Goal: Obtain resource: Download file/media

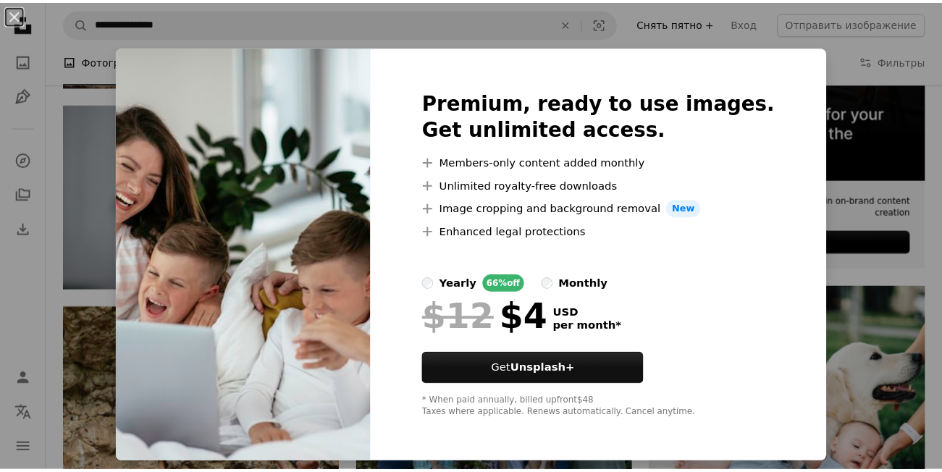
scroll to position [461, 0]
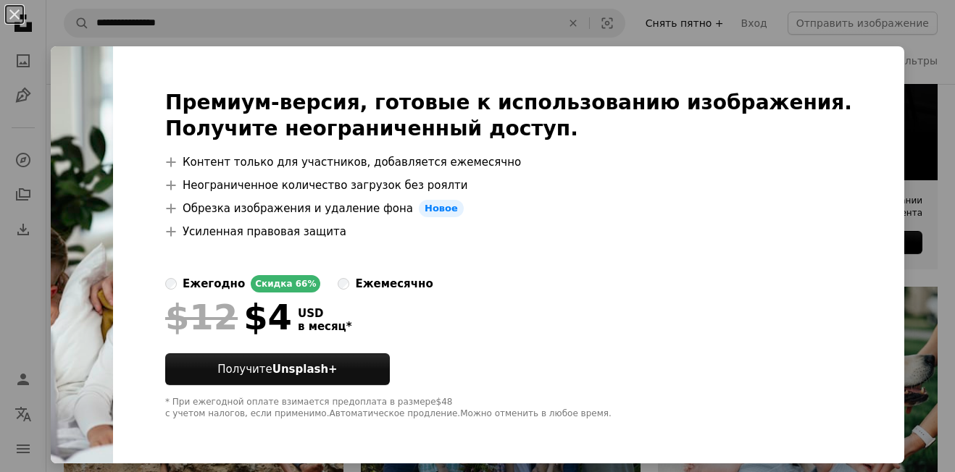
click at [14, 14] on button "An X shape" at bounding box center [14, 14] width 17 height 17
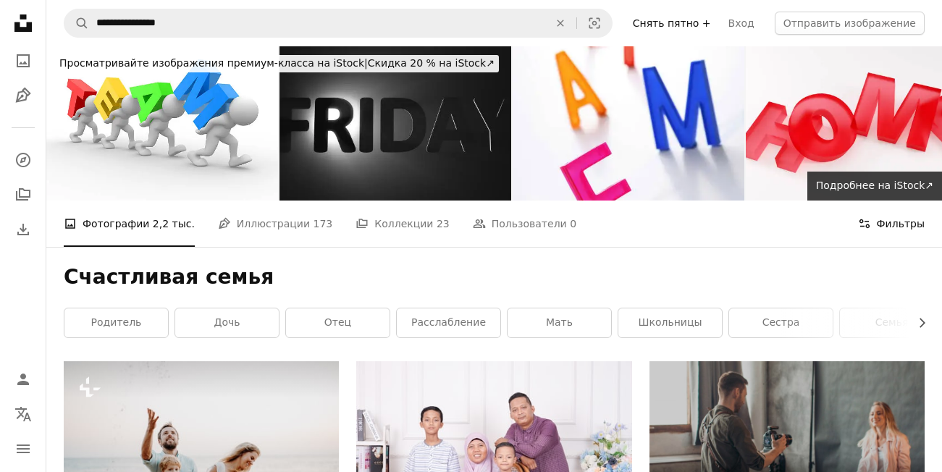
click at [899, 222] on button "Filters Фильтры" at bounding box center [891, 224] width 67 height 46
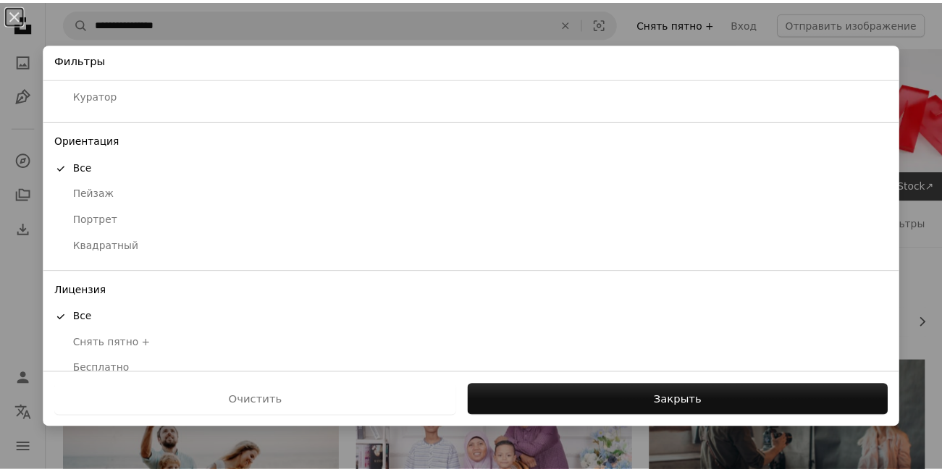
scroll to position [103, 0]
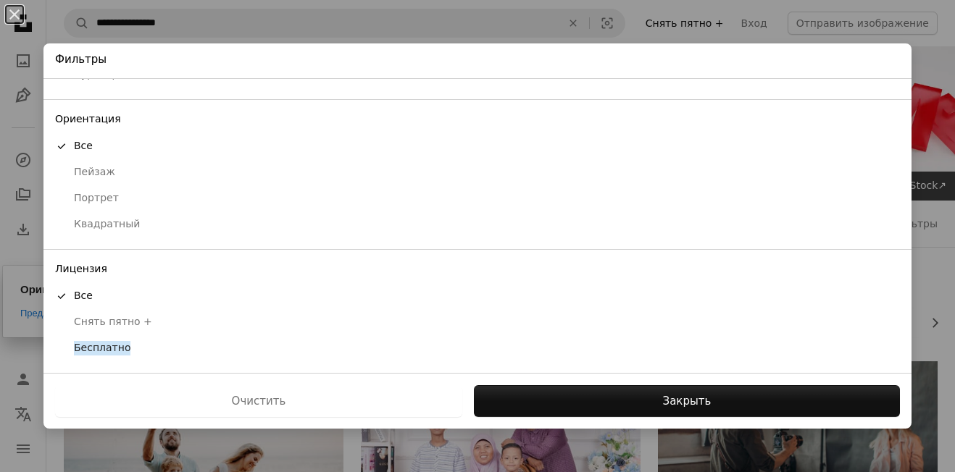
click at [83, 351] on ya-tr-span "Бесплатно" at bounding box center [102, 348] width 56 height 14
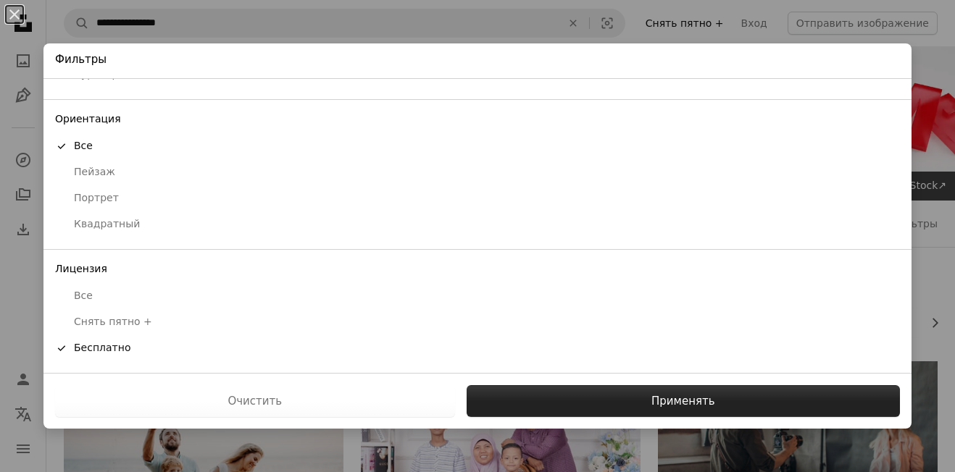
click at [713, 406] on button "Применять" at bounding box center [682, 401] width 433 height 32
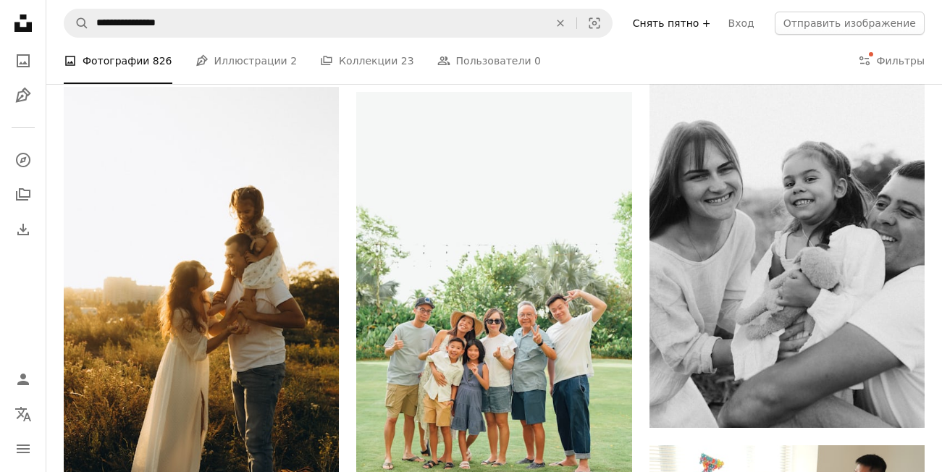
scroll to position [1129, 0]
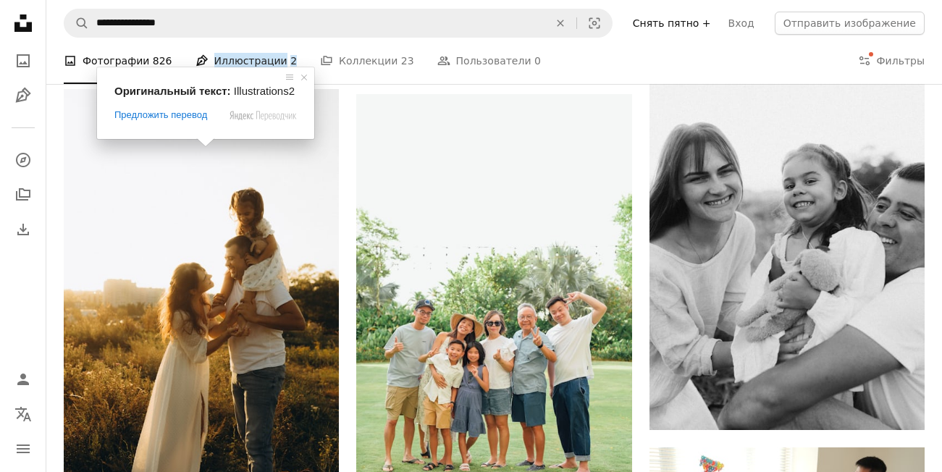
click at [233, 60] on ya-tr-span "Иллюстрации" at bounding box center [250, 61] width 73 height 16
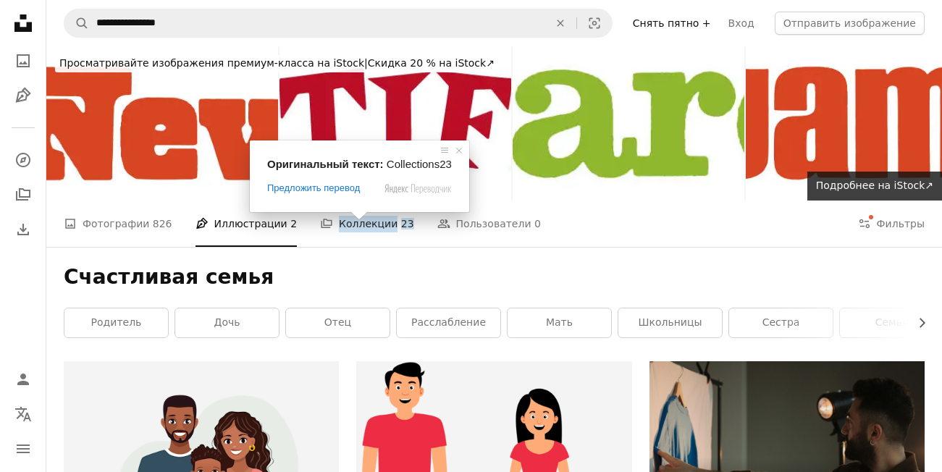
click at [361, 219] on span at bounding box center [359, 216] width 19 height 9
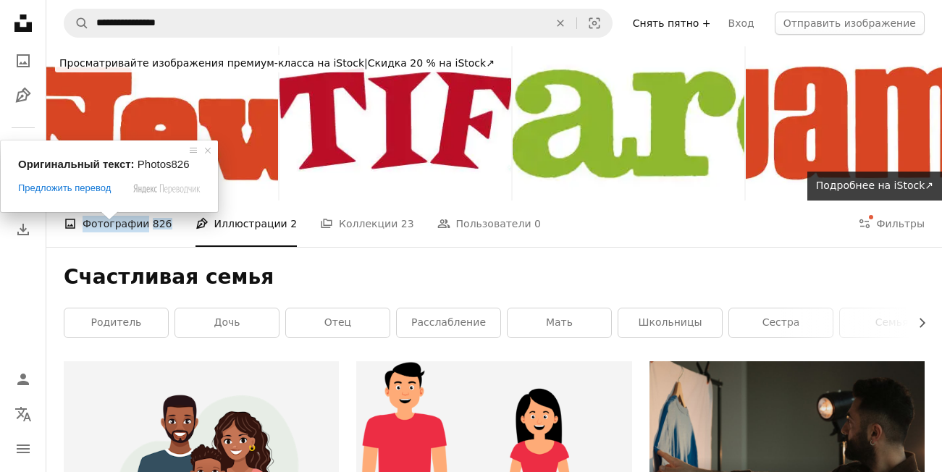
click at [122, 221] on ya-tr-span "Фотографии" at bounding box center [116, 224] width 67 height 16
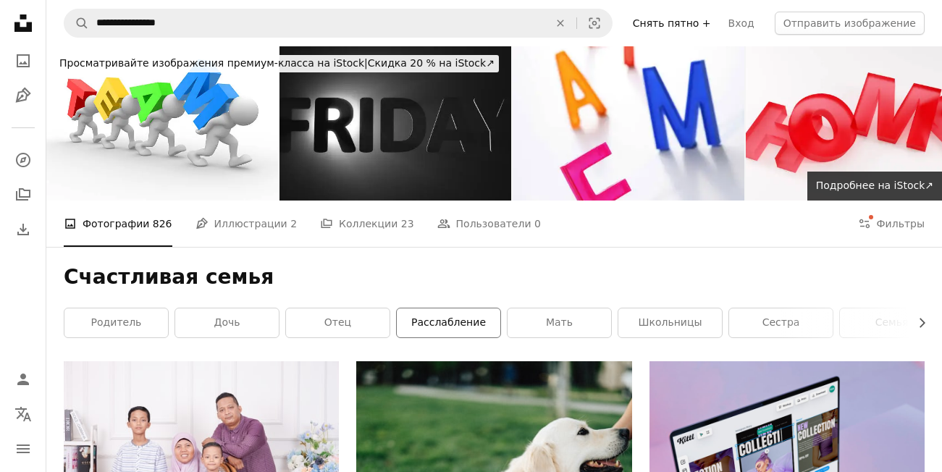
click at [430, 331] on link "расслабление" at bounding box center [449, 323] width 104 height 29
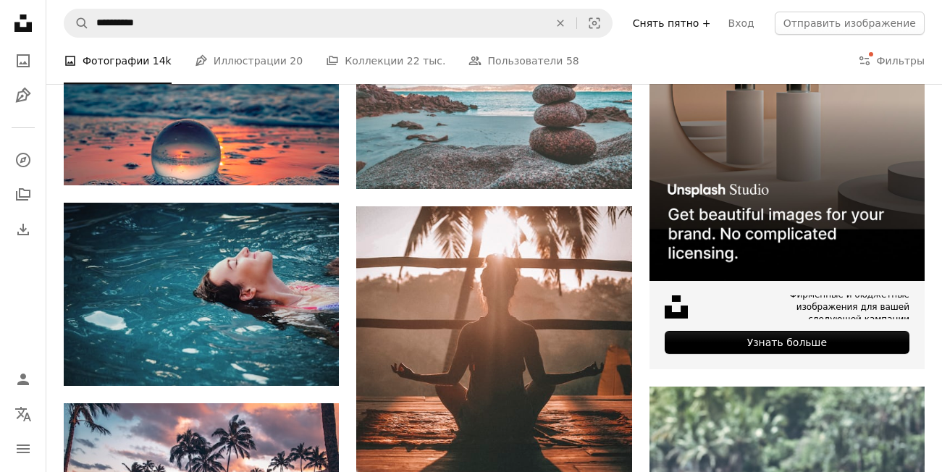
scroll to position [217, 0]
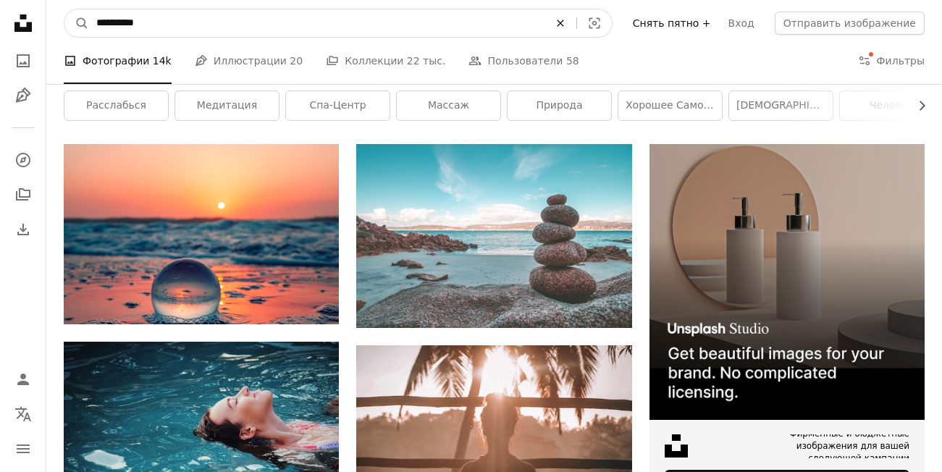
click at [577, 22] on icon "An X shape" at bounding box center [561, 23] width 32 height 12
